Goal: Task Accomplishment & Management: Manage account settings

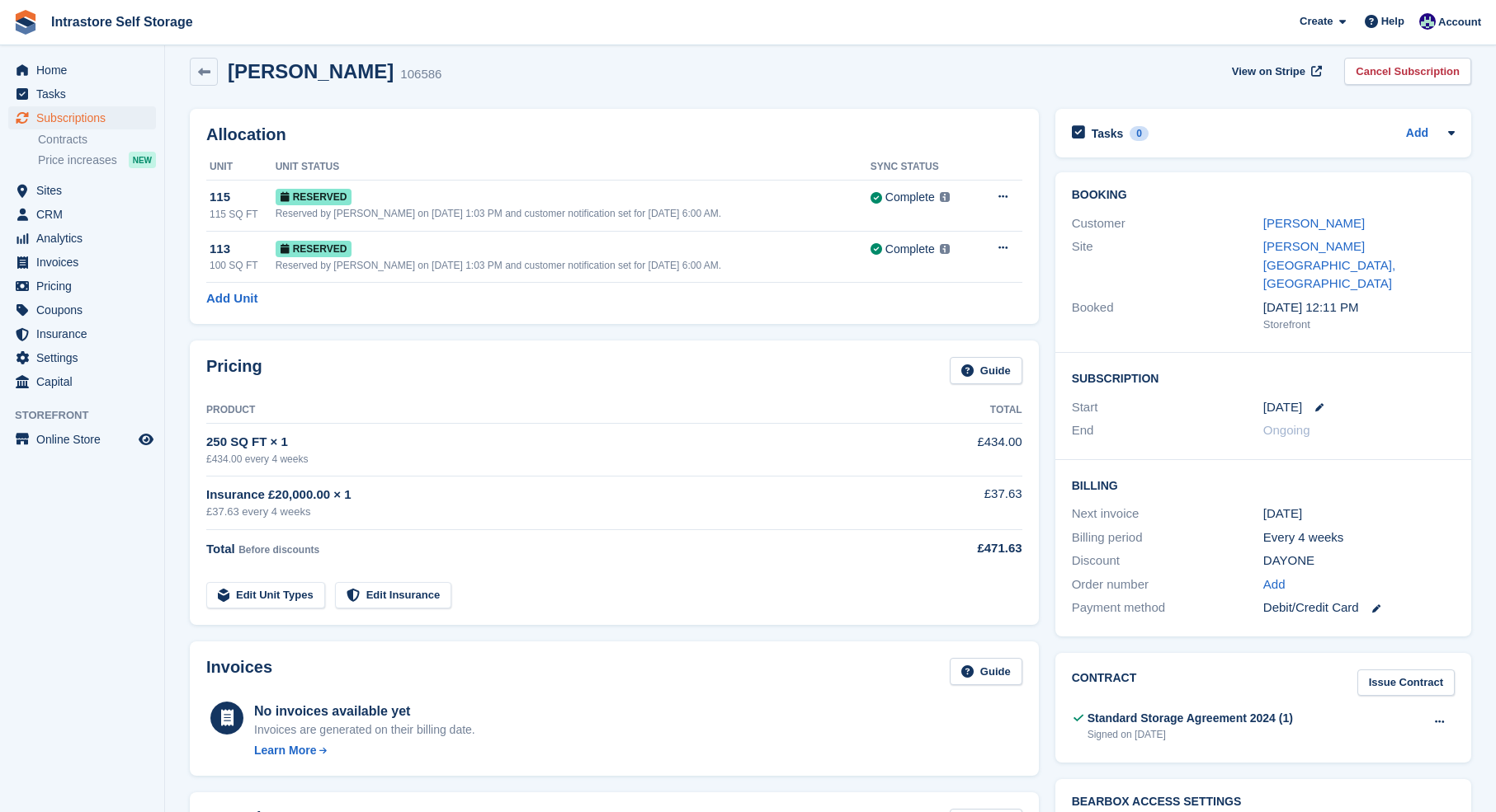
scroll to position [17, 0]
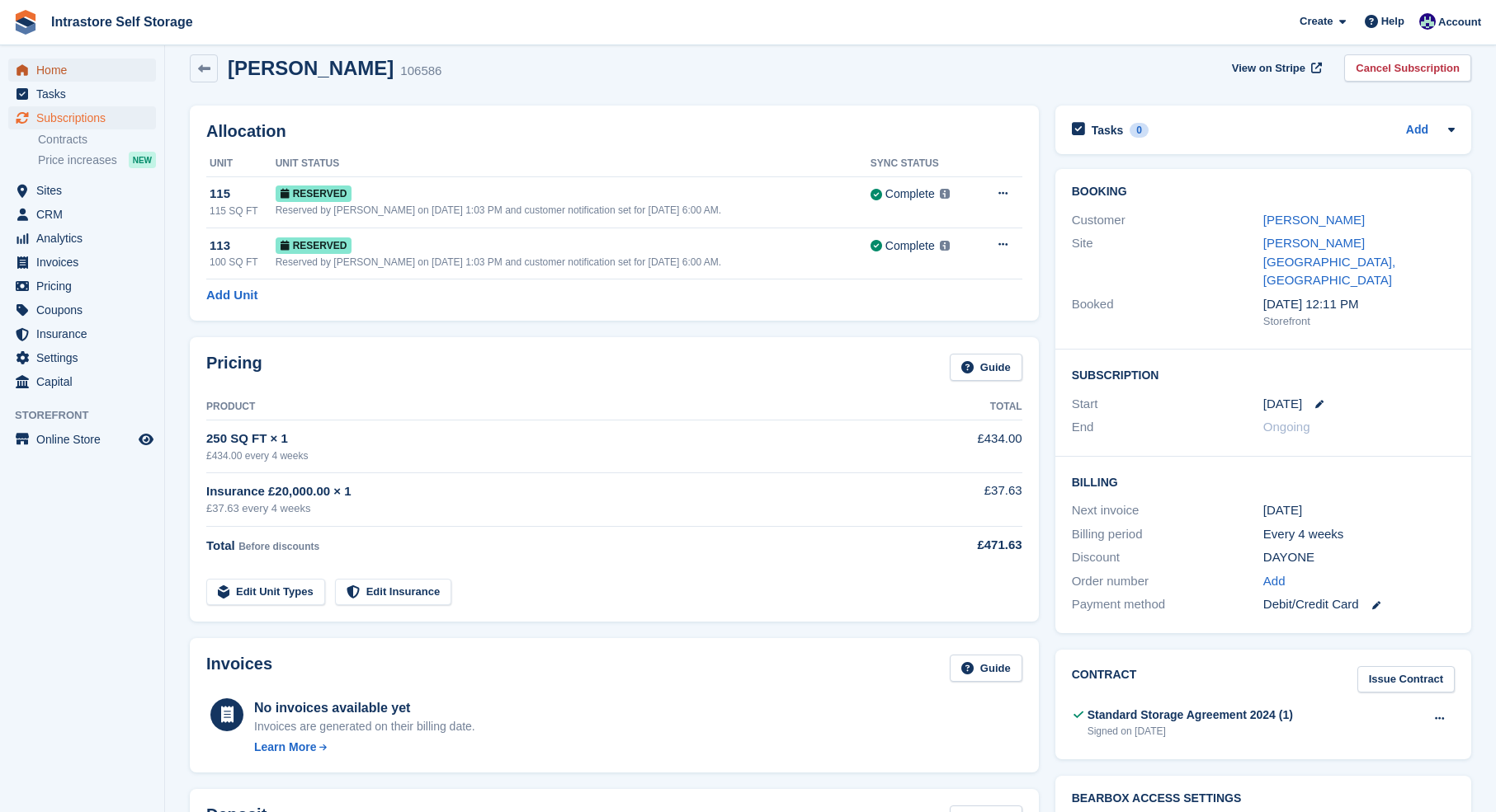
click at [63, 73] on span "Home" at bounding box center [85, 69] width 99 height 23
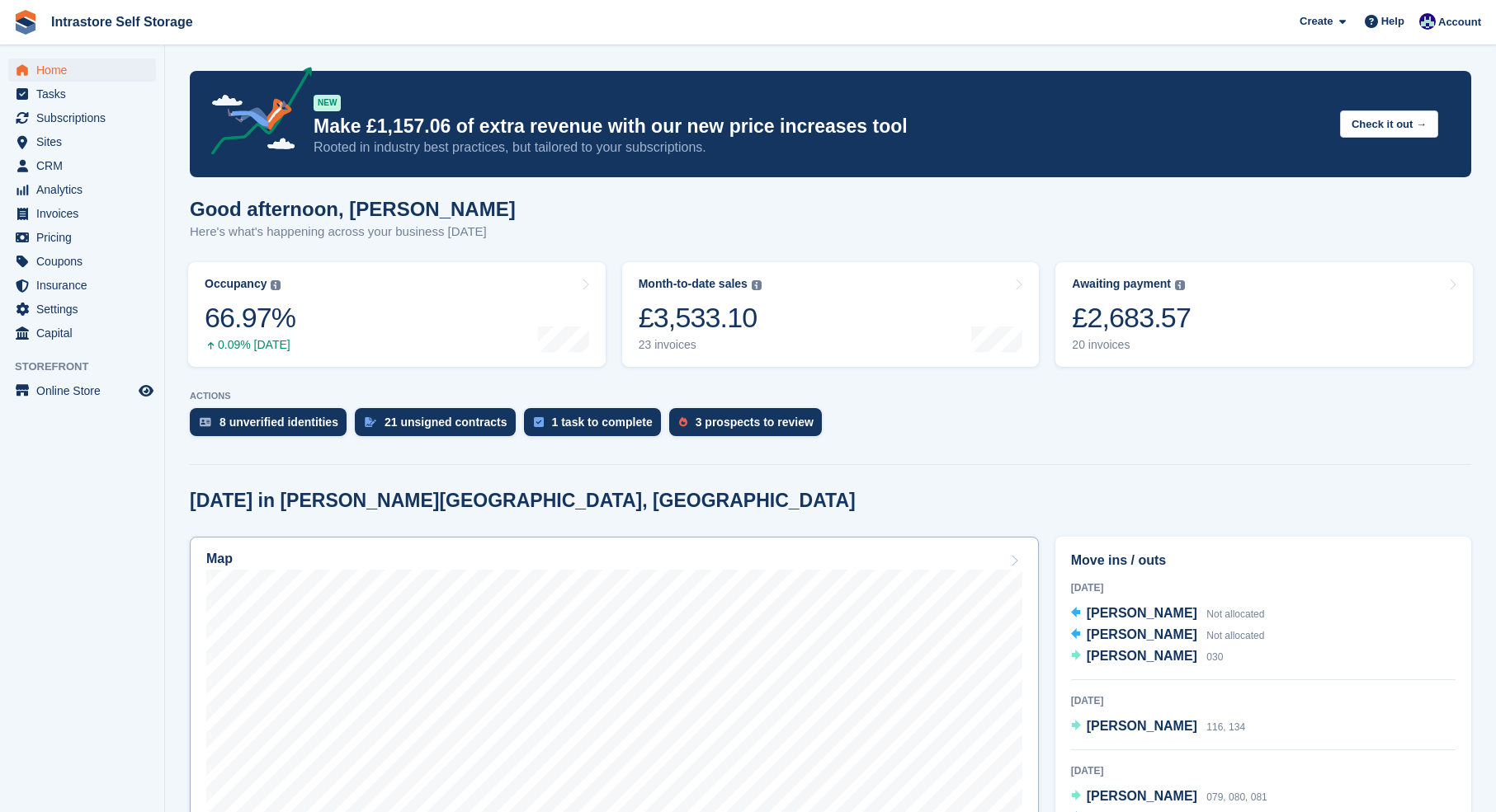
scroll to position [4, 0]
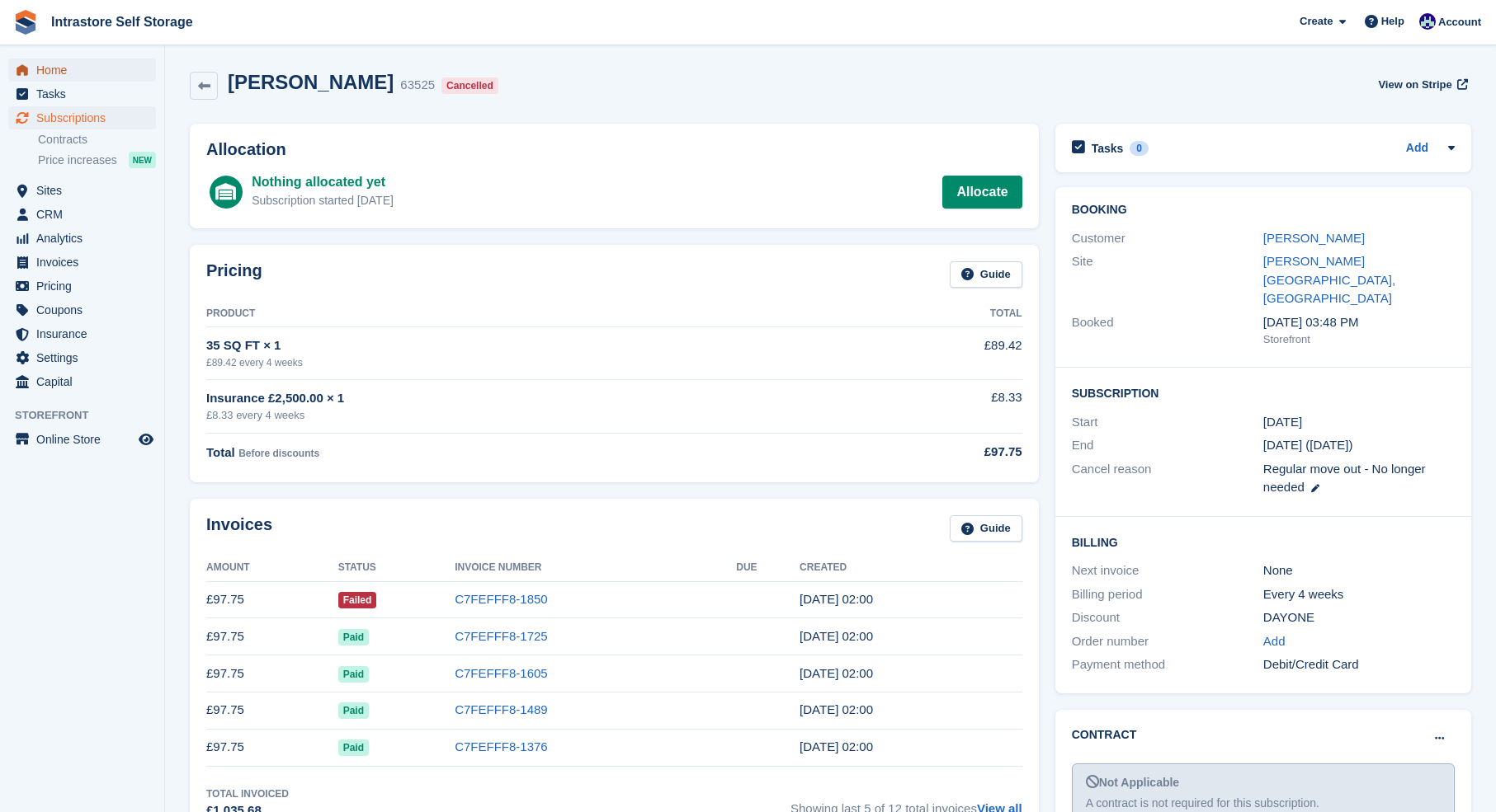
click at [49, 69] on span "Home" at bounding box center [85, 69] width 99 height 23
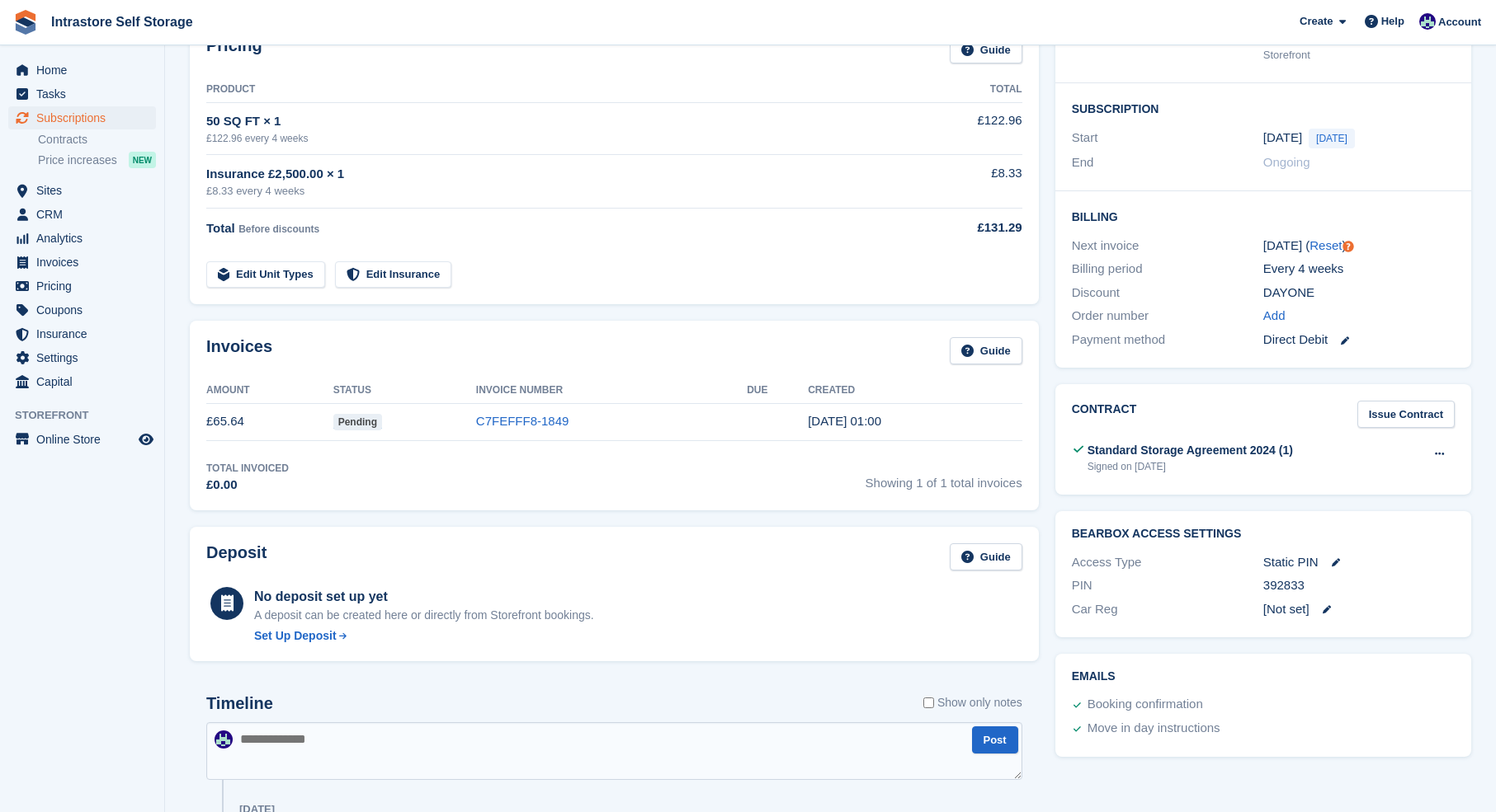
scroll to position [282, 0]
click at [1435, 449] on icon at bounding box center [1439, 455] width 9 height 11
click at [1322, 474] on p "View" at bounding box center [1375, 484] width 144 height 21
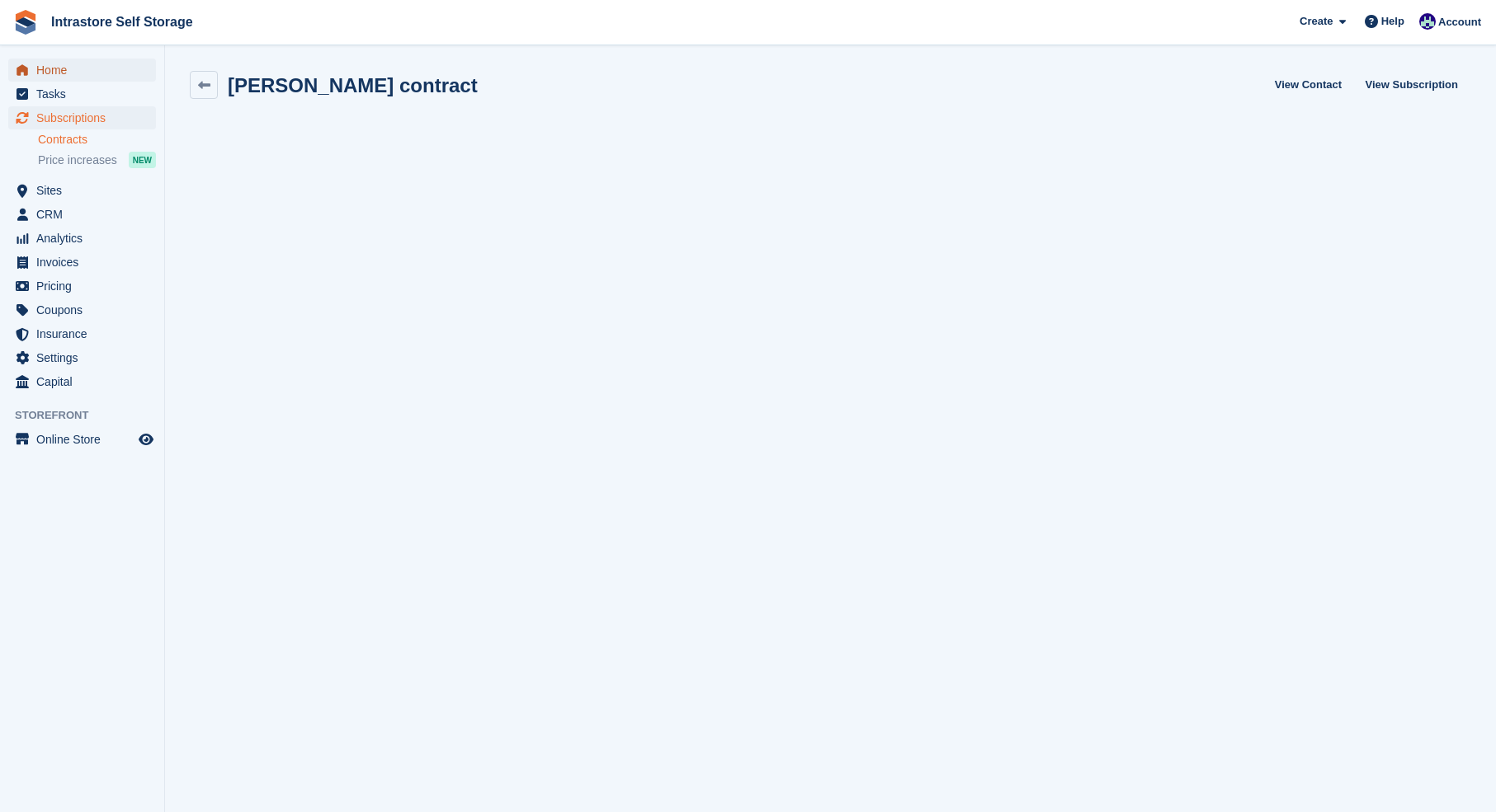
click at [67, 69] on span "Home" at bounding box center [85, 69] width 99 height 23
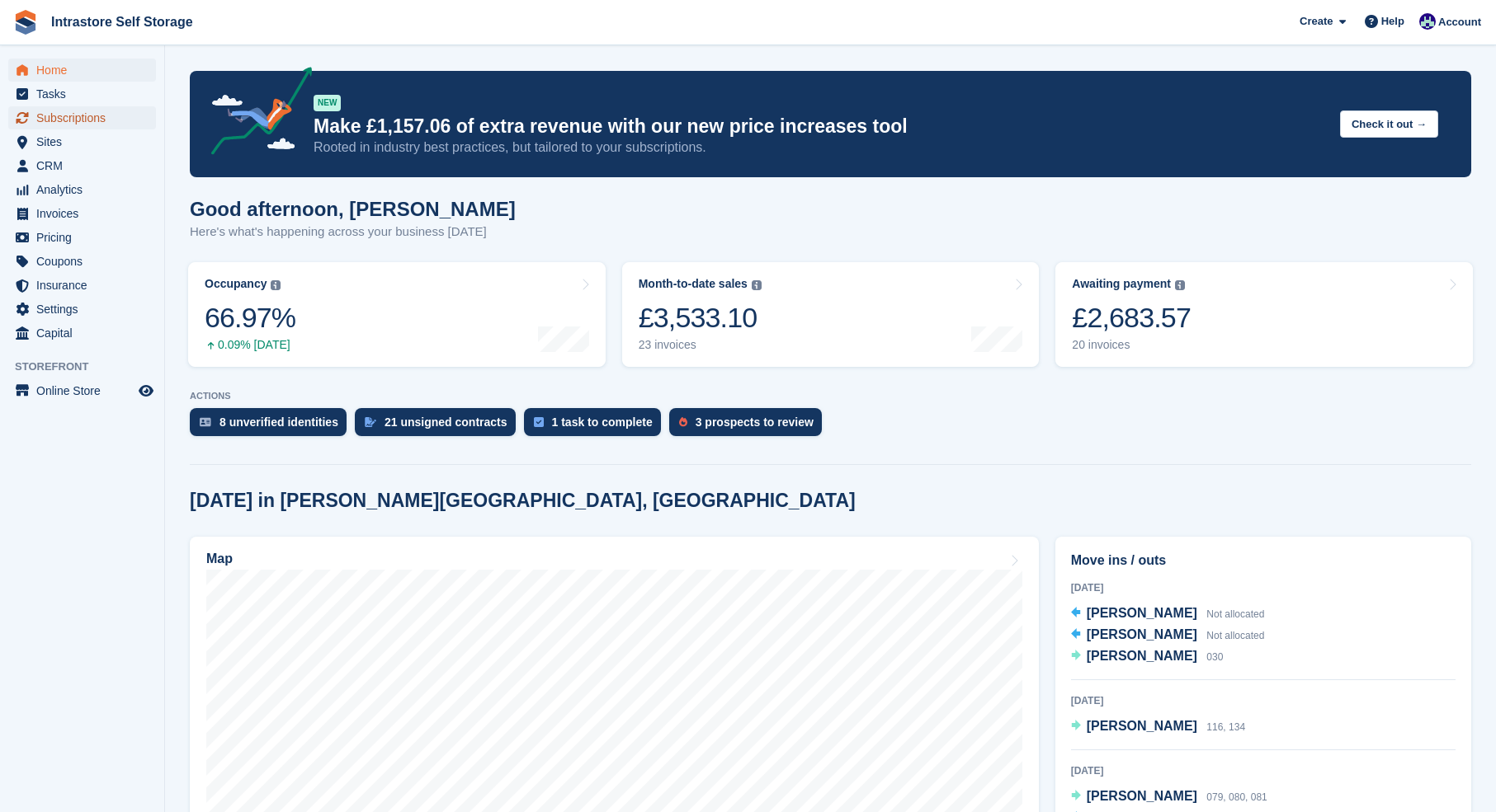
click at [62, 118] on span "Subscriptions" at bounding box center [85, 118] width 99 height 23
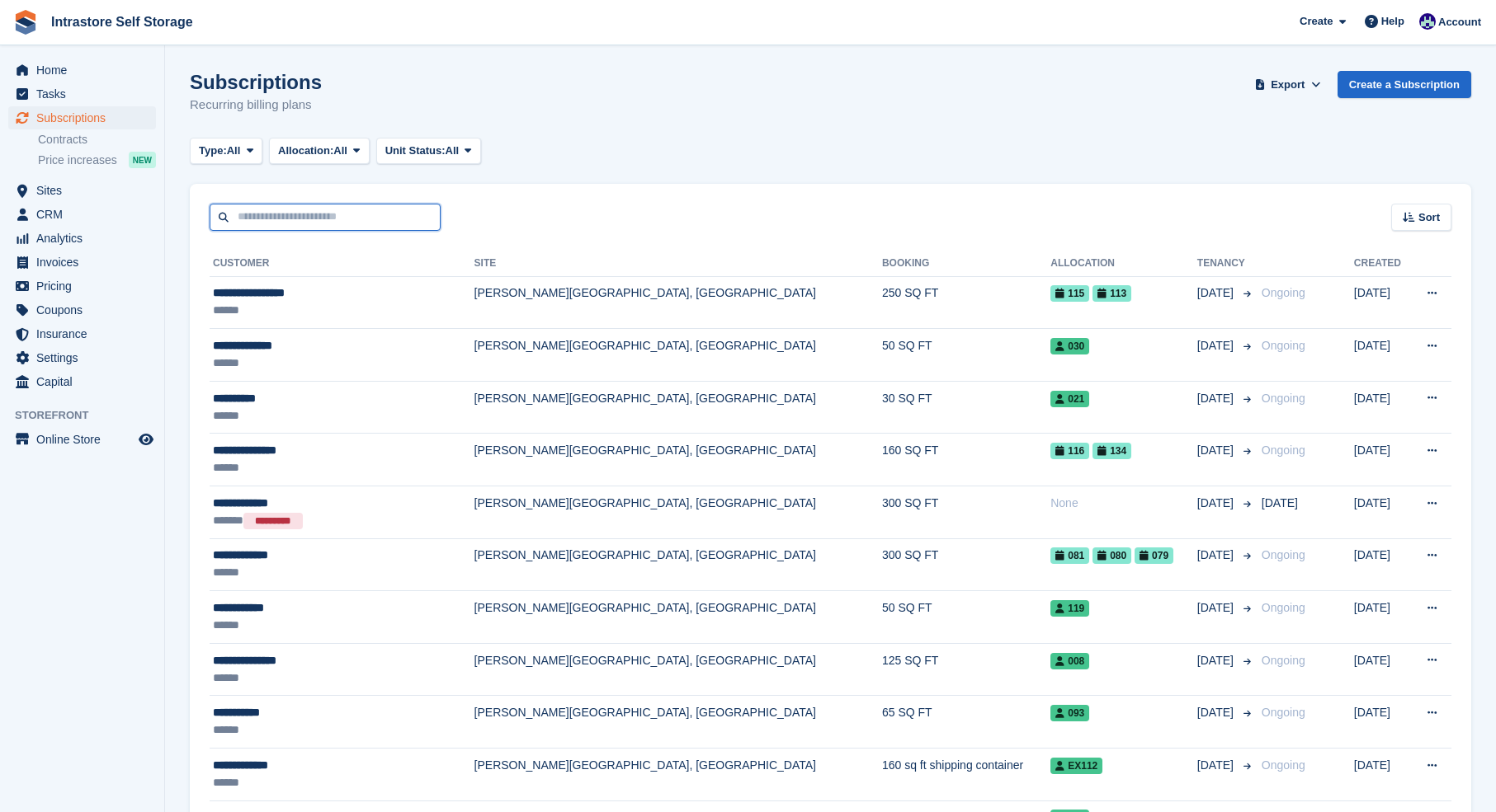
click at [308, 222] on input "text" at bounding box center [324, 217] width 231 height 27
type input "******"
